Goal: Task Accomplishment & Management: Manage account settings

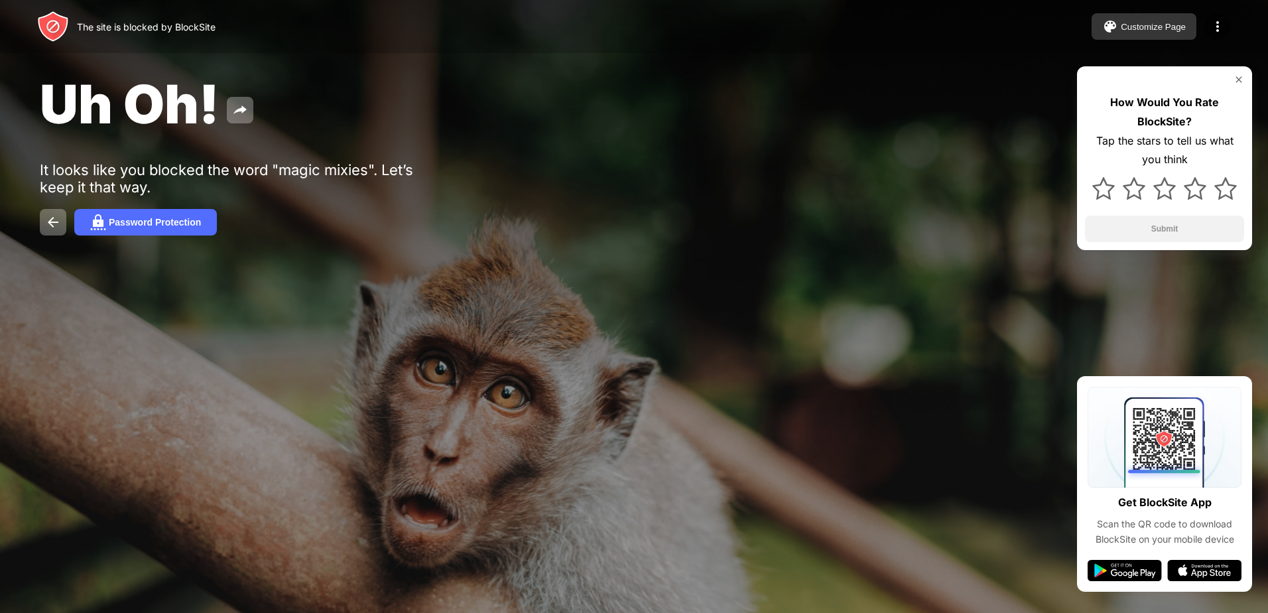
click at [1183, 21] on button "Customize Page" at bounding box center [1144, 26] width 105 height 27
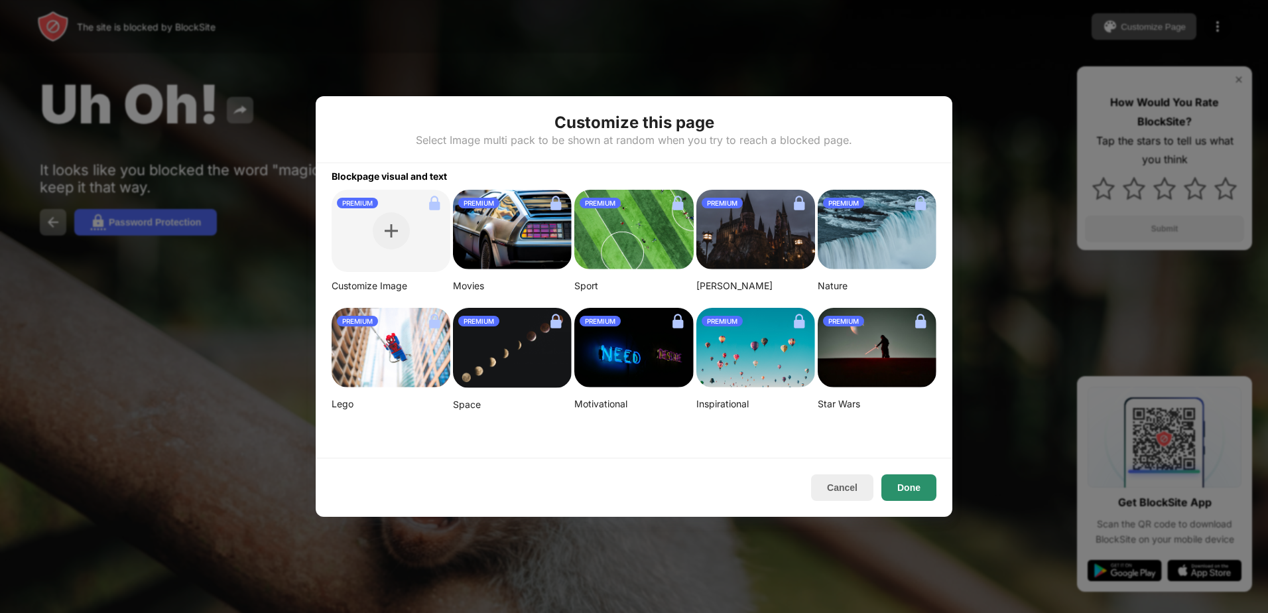
click at [894, 483] on button "Done" at bounding box center [909, 487] width 55 height 27
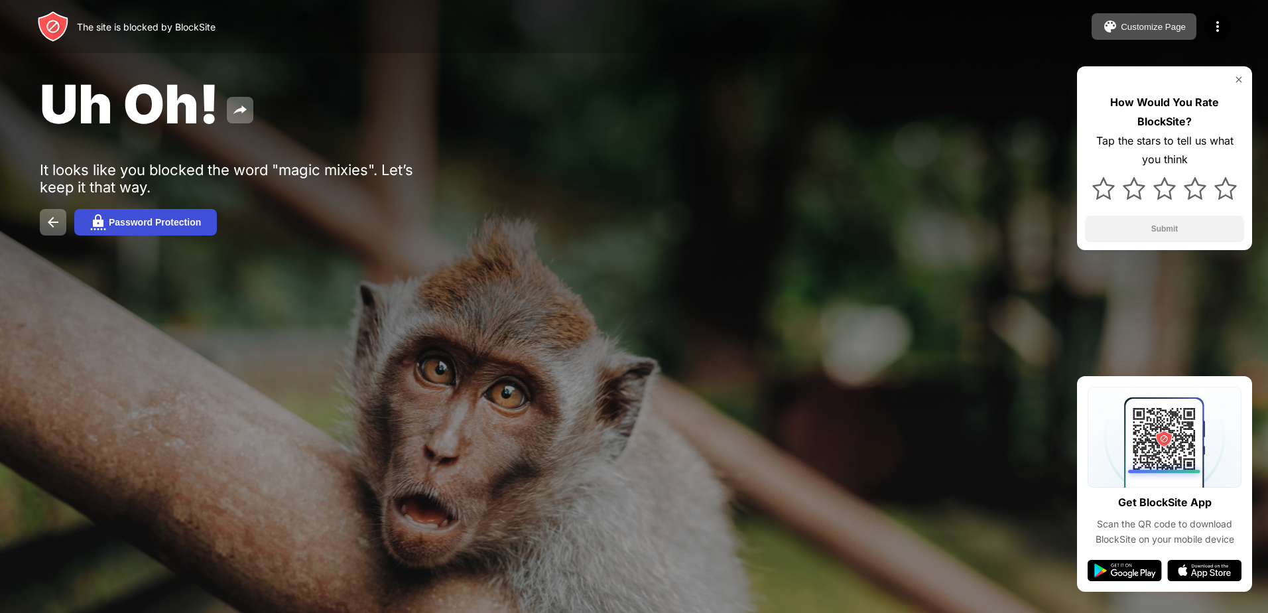
click at [157, 224] on div "Password Protection" at bounding box center [155, 222] width 92 height 11
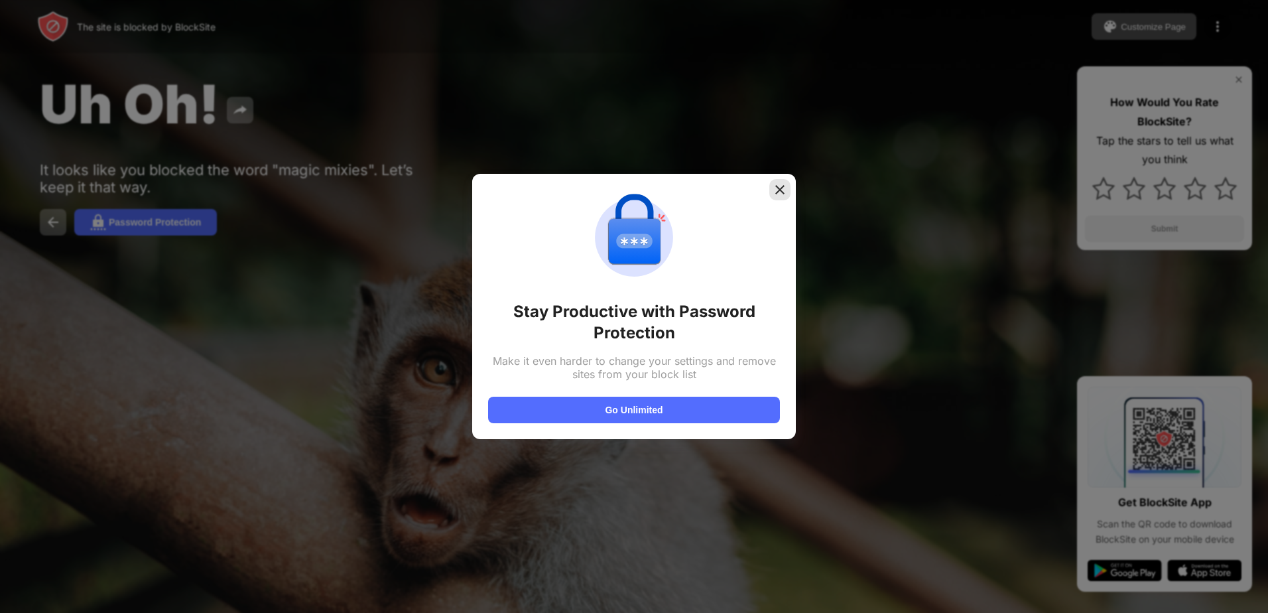
click at [781, 189] on img at bounding box center [780, 189] width 13 height 13
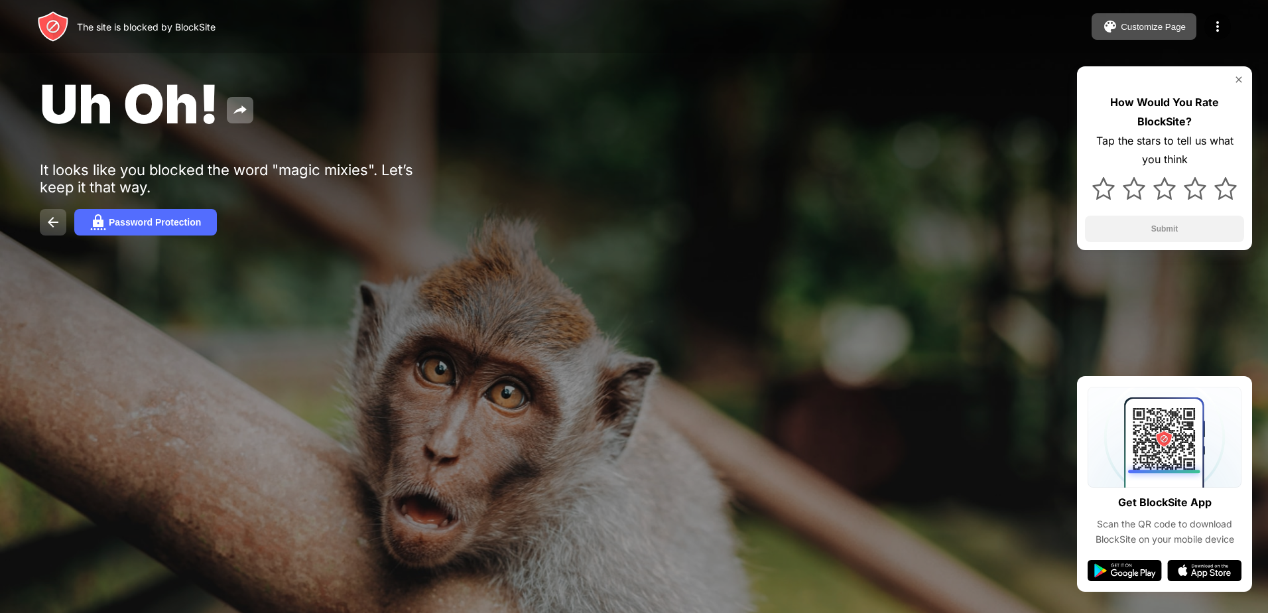
click at [50, 226] on img at bounding box center [53, 222] width 16 height 16
click at [1165, 28] on div "Customize Page" at bounding box center [1153, 27] width 65 height 10
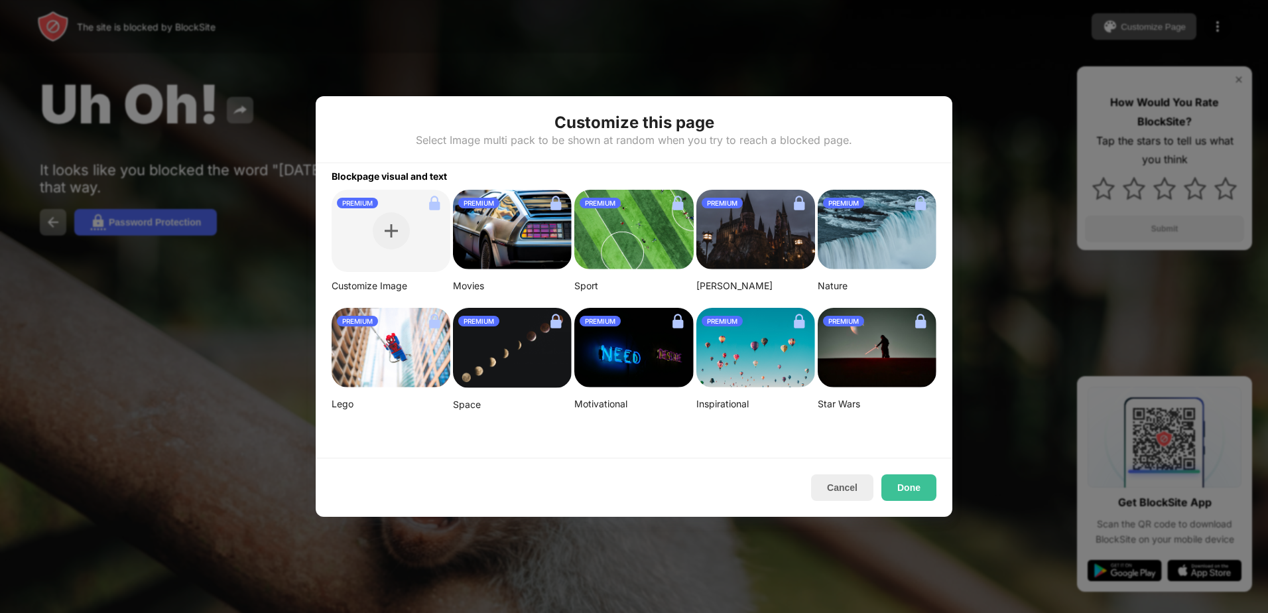
click at [762, 347] on img at bounding box center [756, 348] width 119 height 80
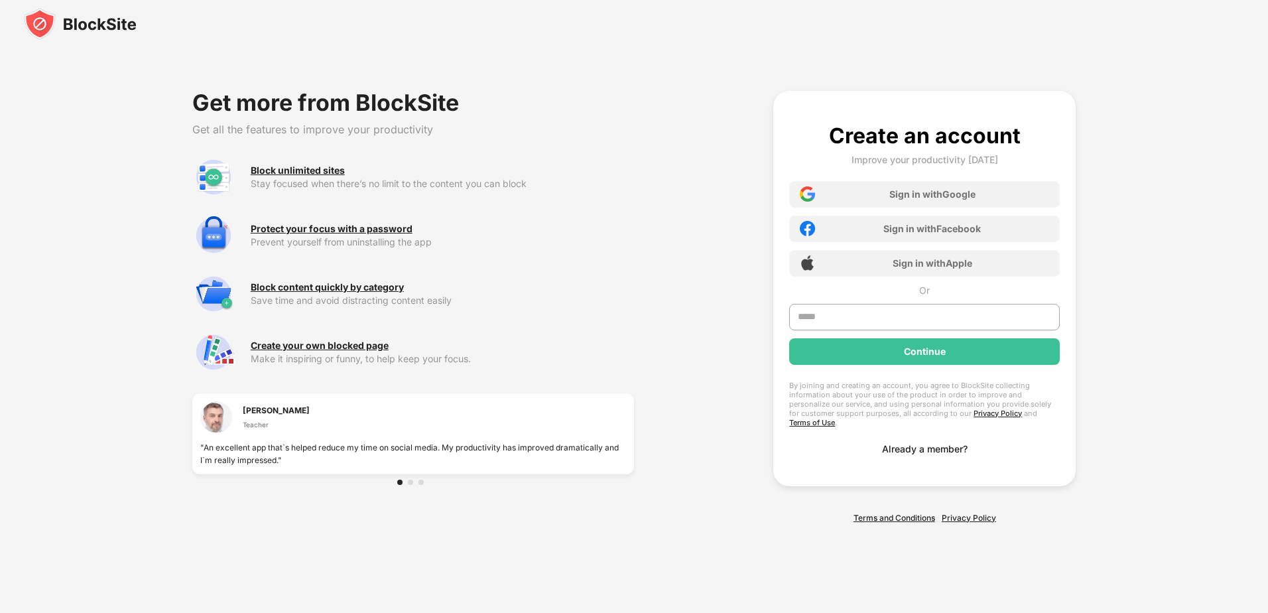
click at [928, 444] on div "Already a member?" at bounding box center [925, 448] width 86 height 11
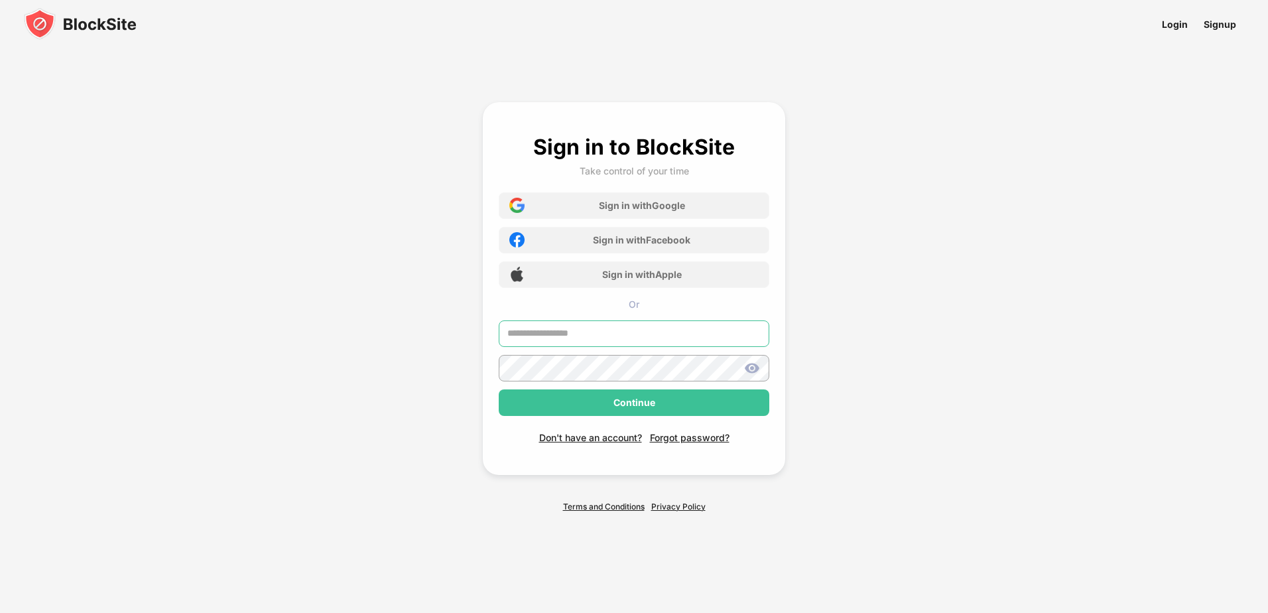
click at [567, 336] on input "text" at bounding box center [634, 333] width 271 height 27
type input "**********"
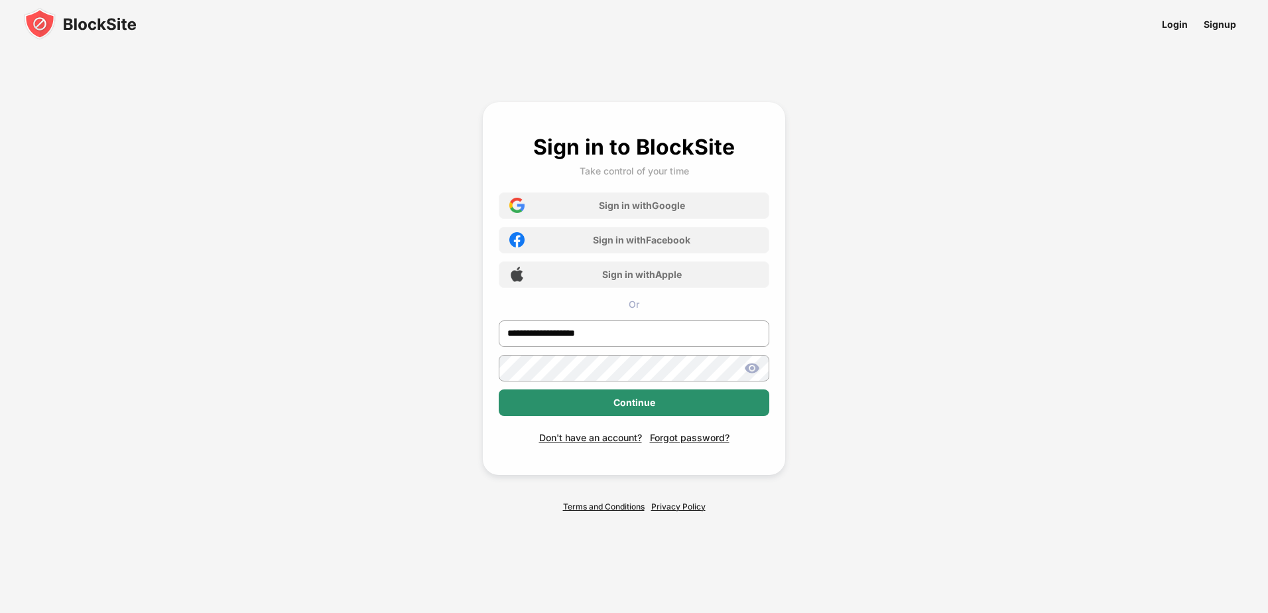
click at [636, 403] on div "Continue" at bounding box center [635, 402] width 42 height 11
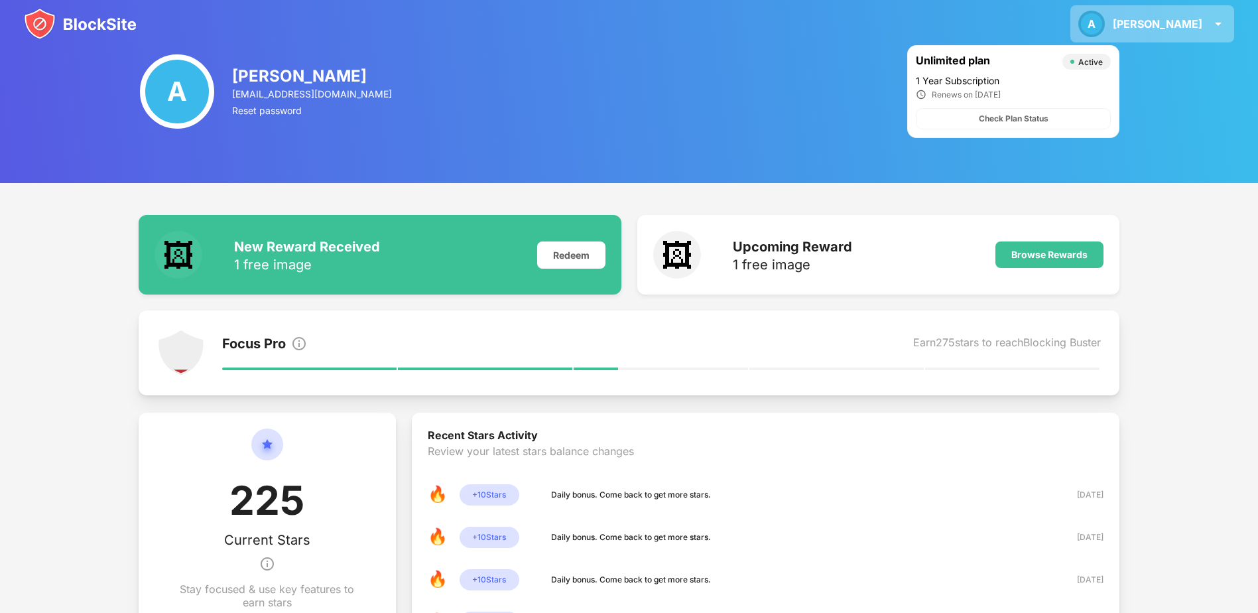
click at [1217, 22] on img at bounding box center [1219, 24] width 16 height 16
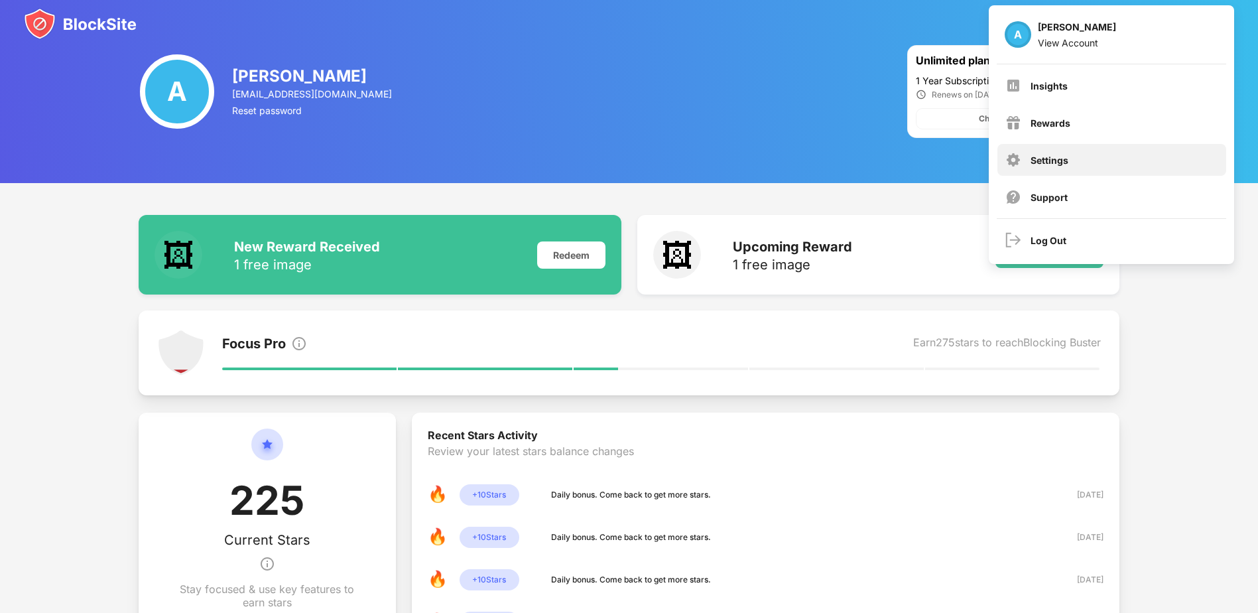
click at [1057, 159] on div "Settings" at bounding box center [1050, 160] width 38 height 11
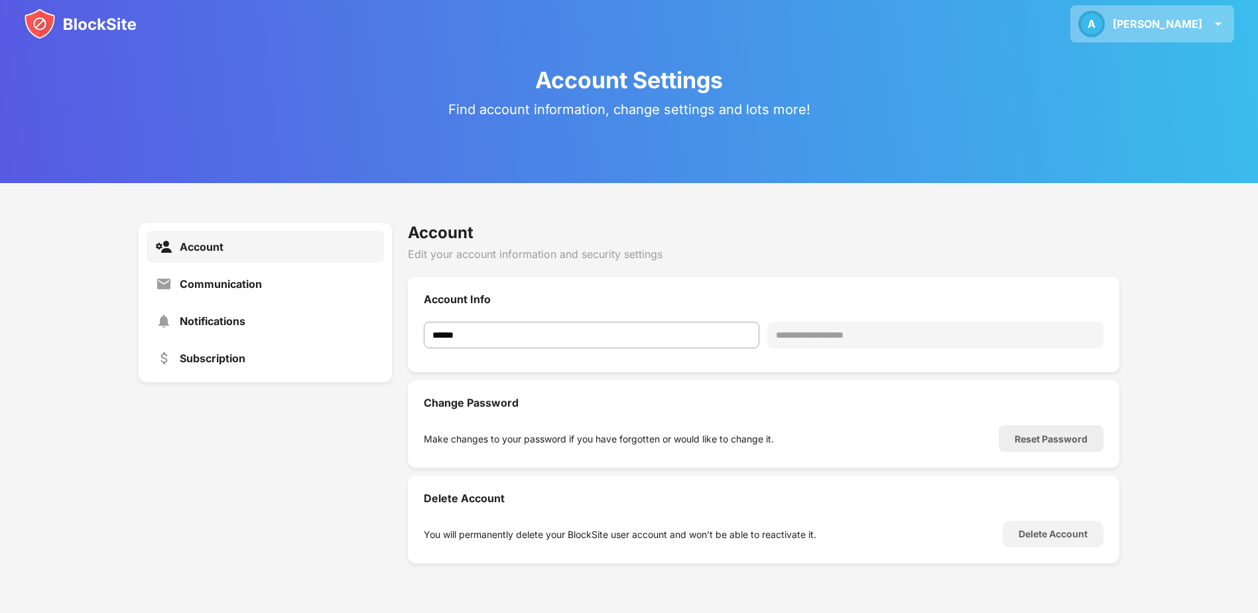
click at [1212, 21] on img at bounding box center [1219, 24] width 16 height 16
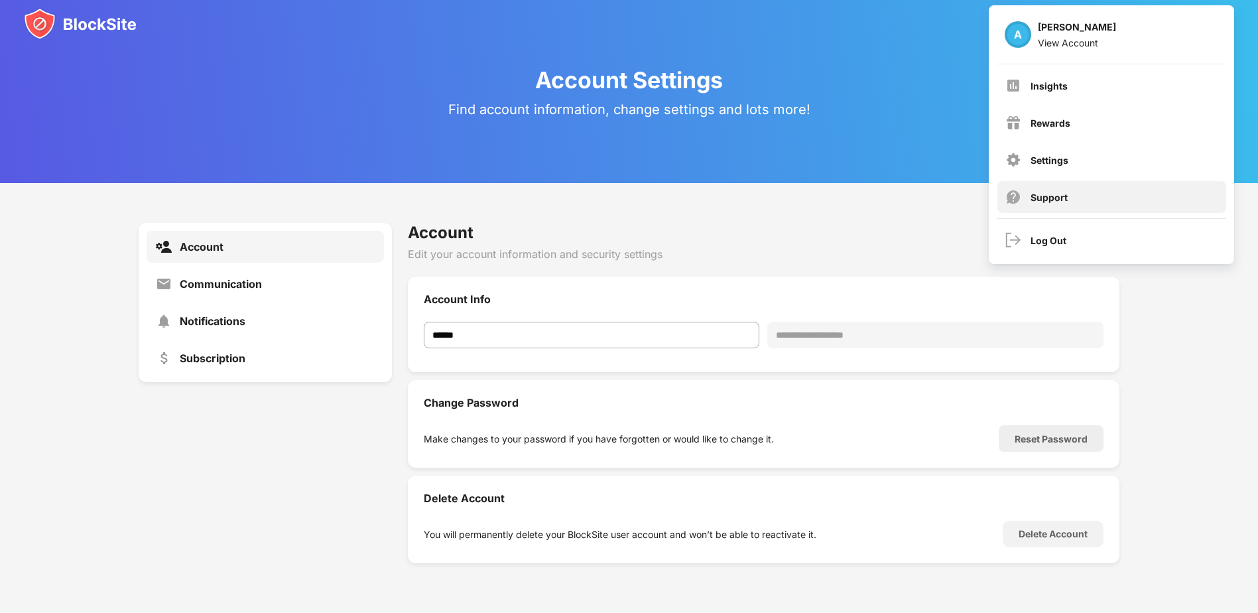
click at [1046, 193] on div "Support" at bounding box center [1049, 197] width 37 height 11
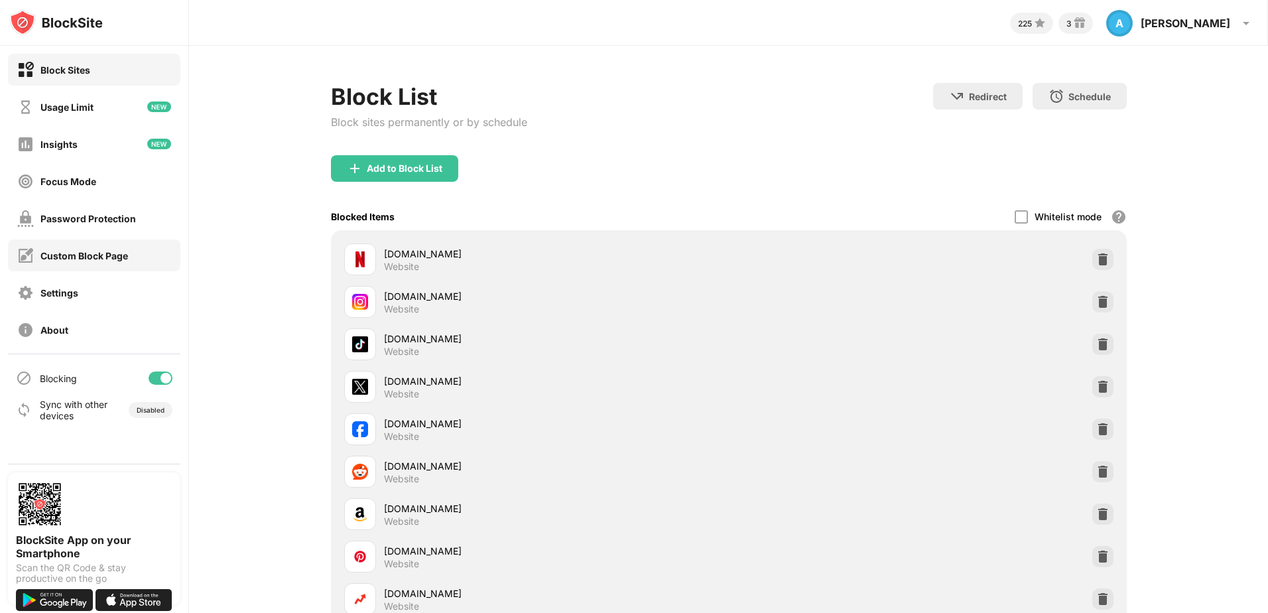
click at [72, 254] on div "Custom Block Page" at bounding box center [84, 255] width 88 height 11
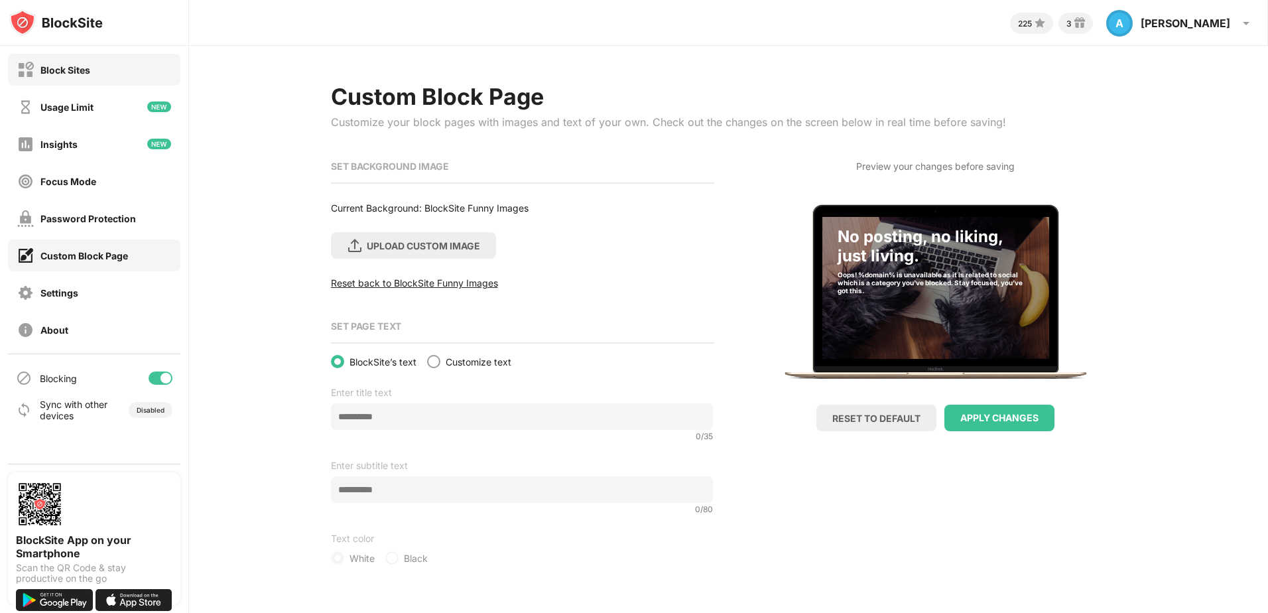
click at [84, 74] on div "Block Sites" at bounding box center [65, 69] width 50 height 11
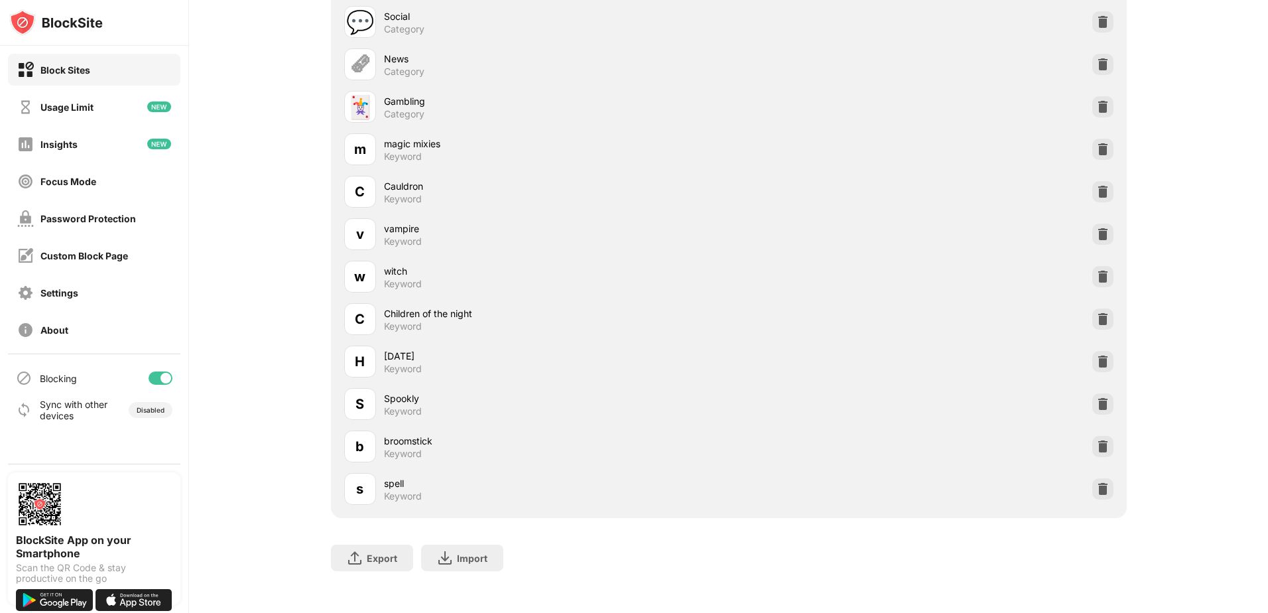
scroll to position [663, 0]
click at [398, 399] on div "Spookly" at bounding box center [556, 397] width 345 height 14
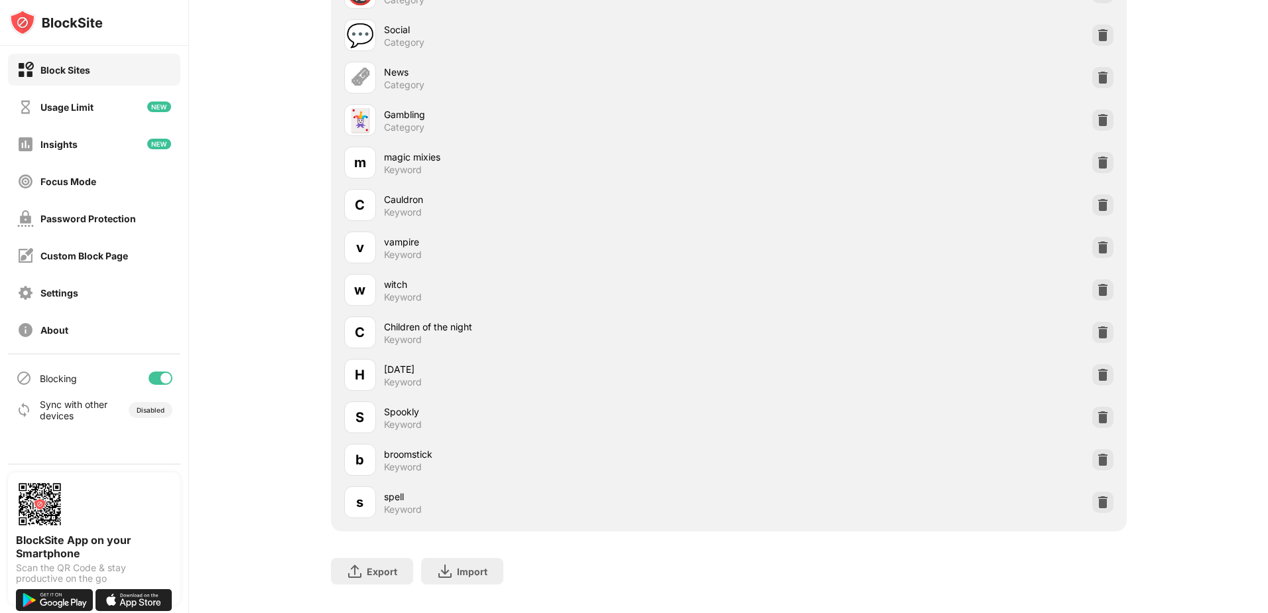
scroll to position [681, 0]
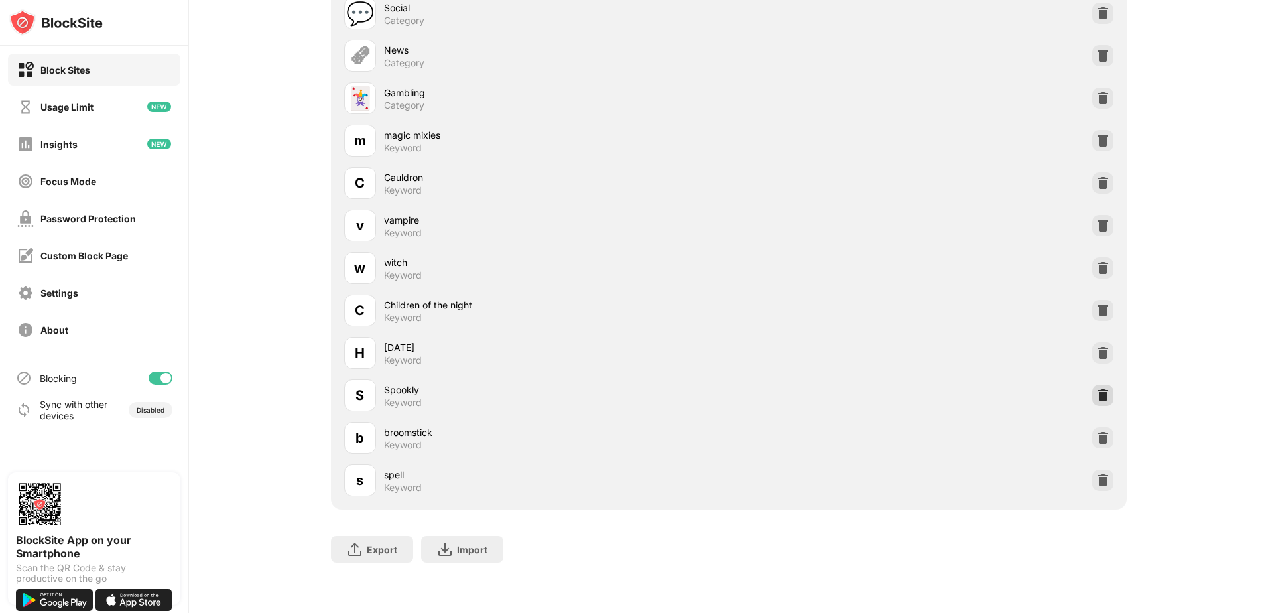
click at [1098, 389] on img at bounding box center [1103, 395] width 13 height 13
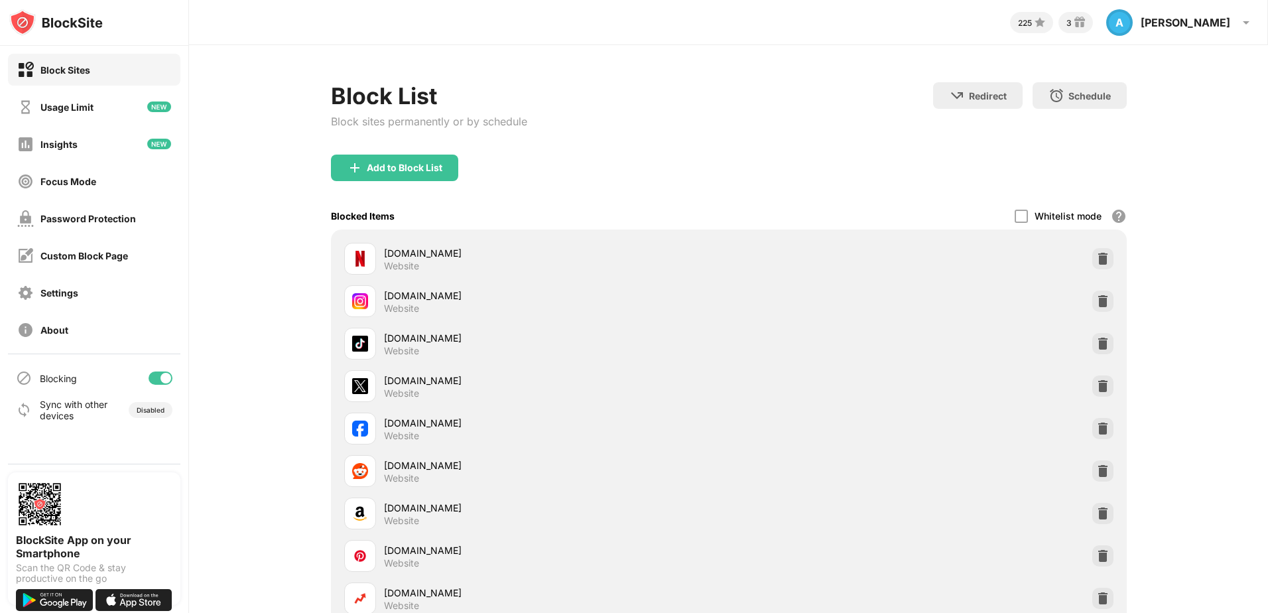
scroll to position [0, 0]
click at [420, 171] on div "Add to Block List" at bounding box center [405, 168] width 76 height 11
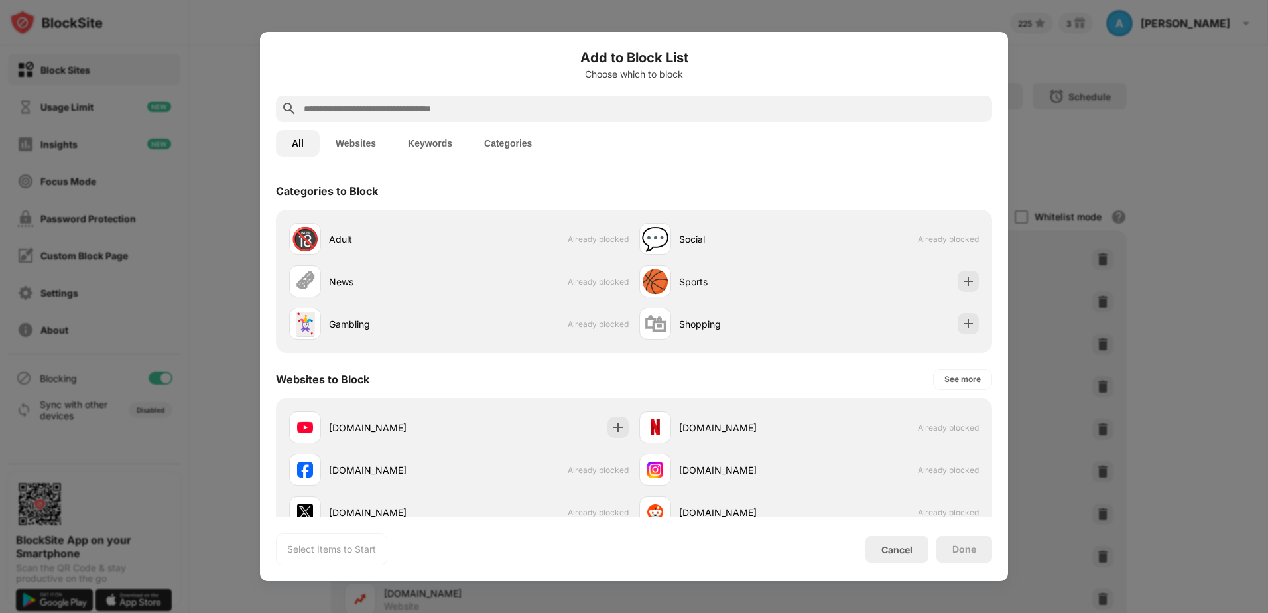
click at [348, 109] on input "text" at bounding box center [645, 109] width 685 height 16
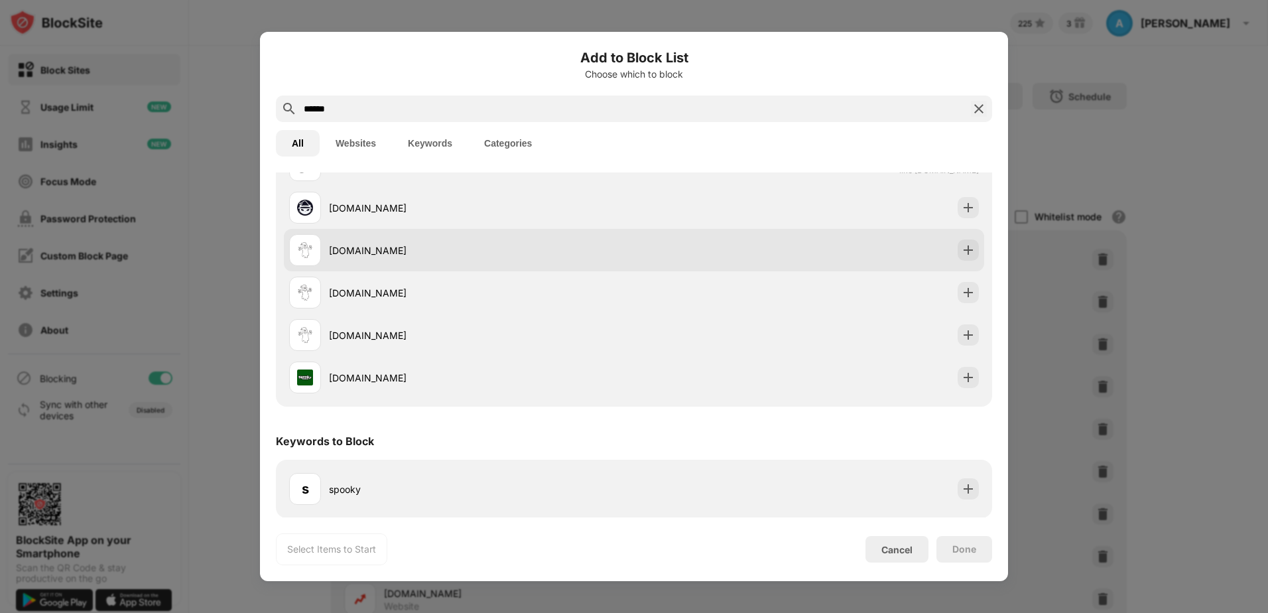
scroll to position [74, 0]
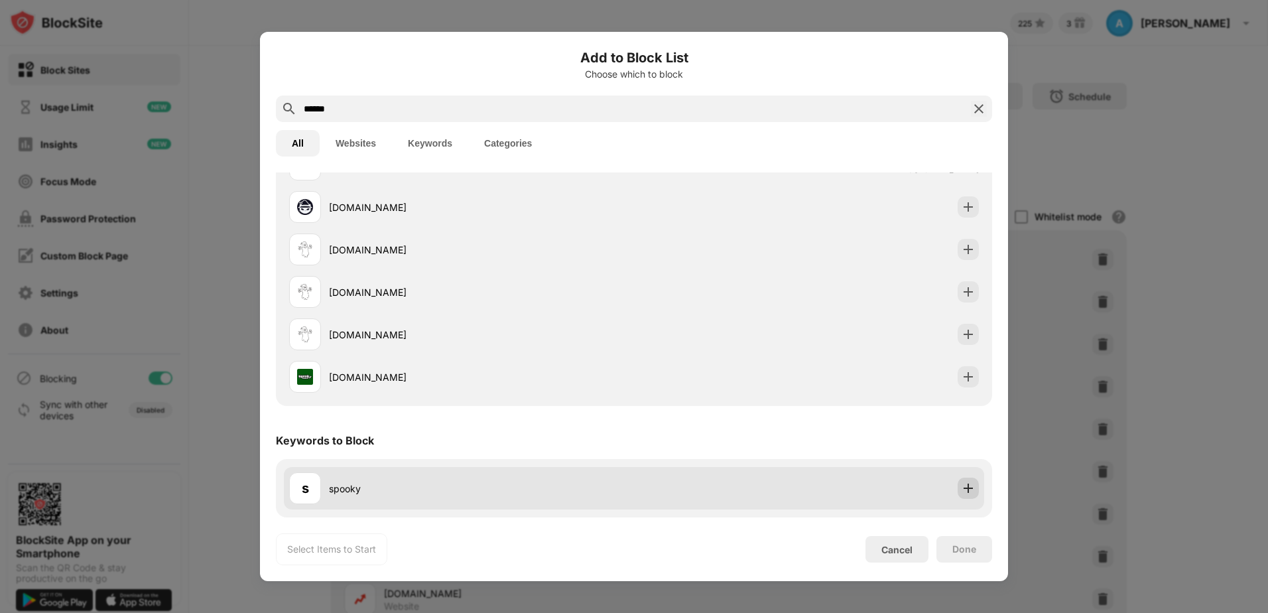
type input "******"
click at [958, 486] on div at bounding box center [968, 488] width 21 height 21
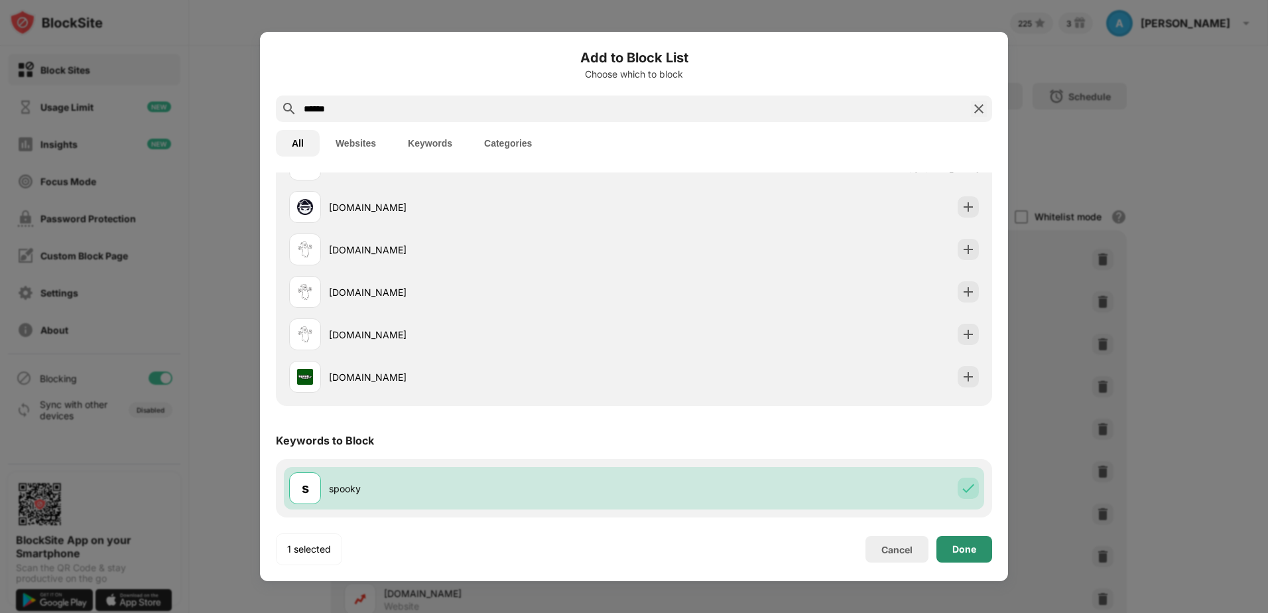
click at [958, 553] on div "Done" at bounding box center [965, 549] width 24 height 11
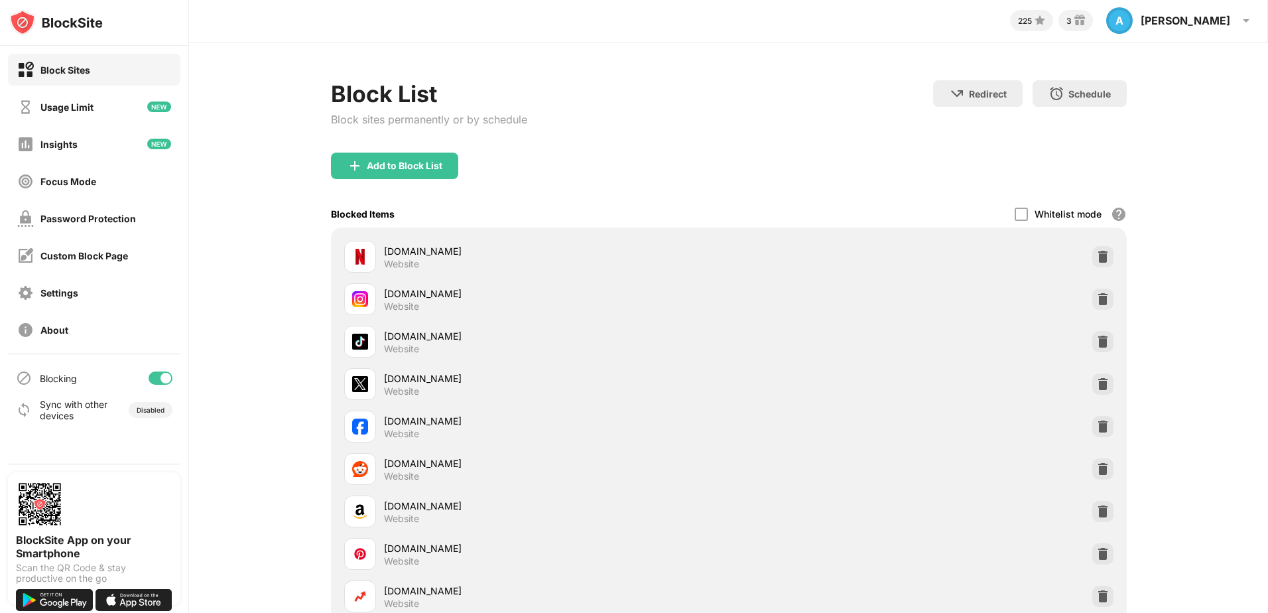
scroll to position [0, 0]
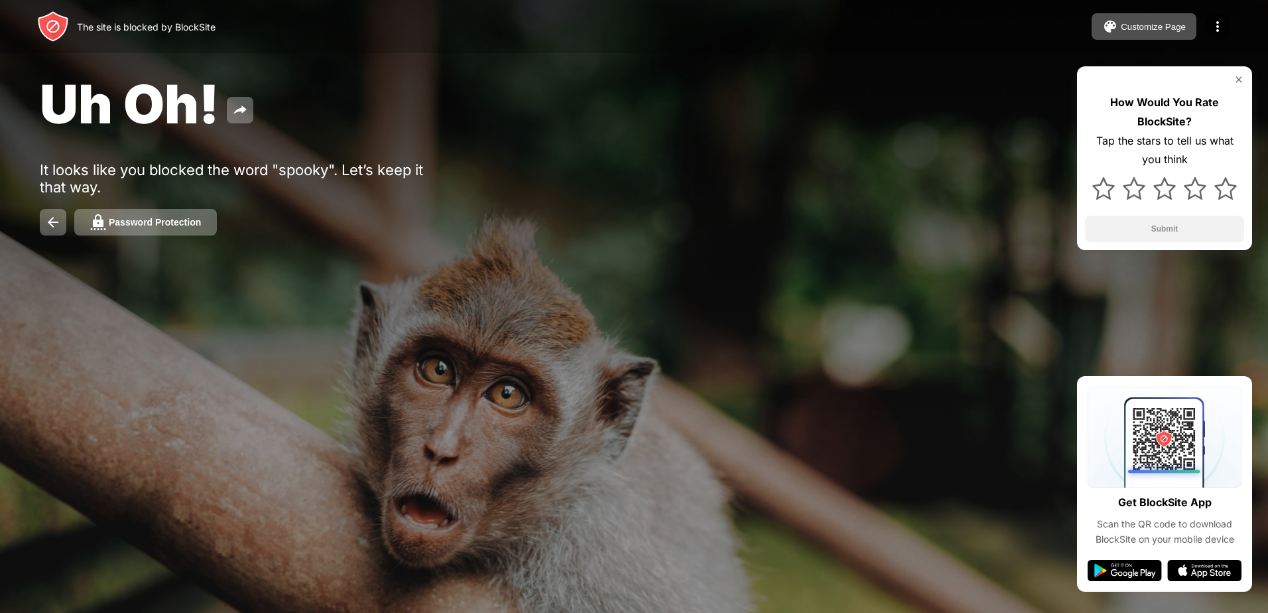
click at [1237, 79] on img at bounding box center [1239, 79] width 11 height 11
